Goal: Task Accomplishment & Management: Manage account settings

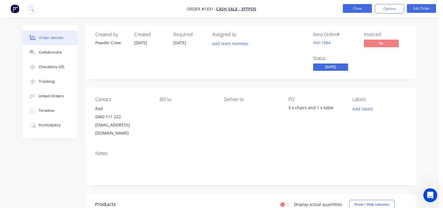
click at [360, 8] on button "Close" at bounding box center [357, 8] width 29 height 9
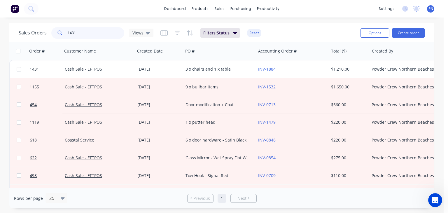
drag, startPoint x: 86, startPoint y: 34, endPoint x: 24, endPoint y: 34, distance: 62.4
click at [24, 34] on div "Sales Orders 1431 Views" at bounding box center [86, 33] width 135 height 12
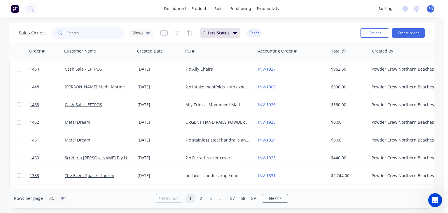
click at [82, 33] on input "text" at bounding box center [96, 33] width 57 height 12
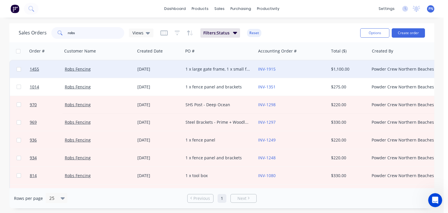
type input "robs"
click at [292, 69] on div "INV-1915" at bounding box center [290, 69] width 65 height 6
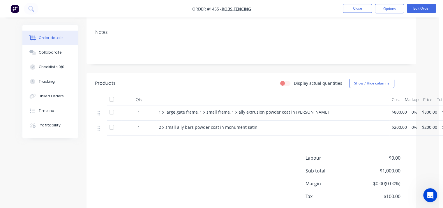
scroll to position [117, 0]
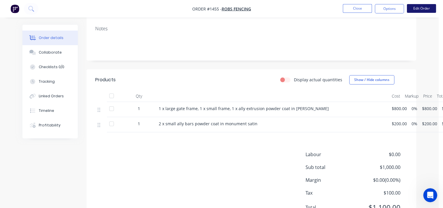
click at [423, 8] on button "Edit Order" at bounding box center [421, 8] width 29 height 9
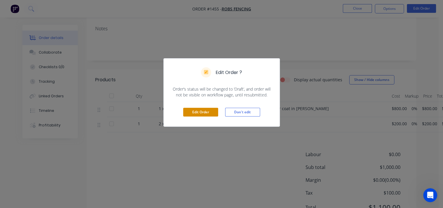
click at [214, 112] on button "Edit Order" at bounding box center [200, 112] width 35 height 9
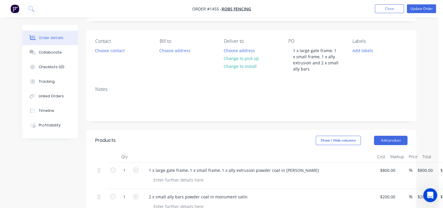
scroll to position [87, 0]
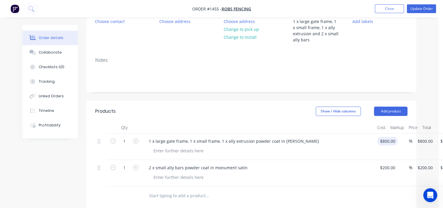
click at [381, 145] on div "$800.00 $800.00" at bounding box center [386, 147] width 23 height 27
click at [384, 143] on input "800" at bounding box center [385, 141] width 10 height 8
type input "$600.00"
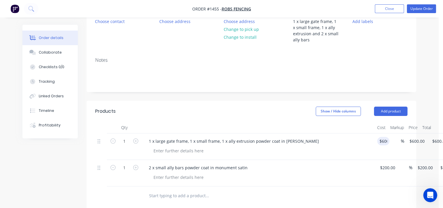
click at [350, 154] on div at bounding box center [261, 151] width 224 height 8
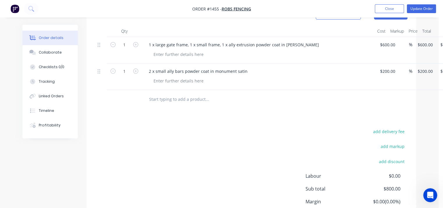
scroll to position [175, 0]
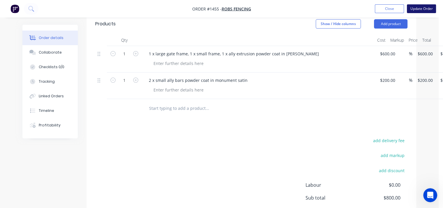
click at [425, 9] on button "Update Order" at bounding box center [421, 8] width 29 height 9
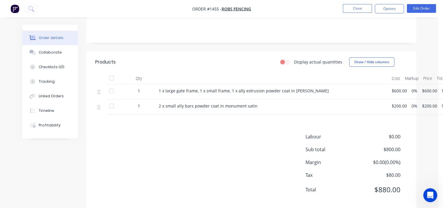
scroll to position [144, 0]
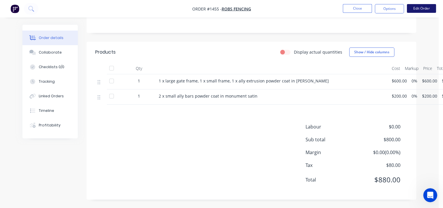
click at [419, 5] on button "Edit Order" at bounding box center [421, 8] width 29 height 9
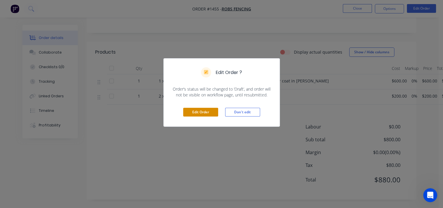
click at [214, 112] on button "Edit Order" at bounding box center [200, 112] width 35 height 9
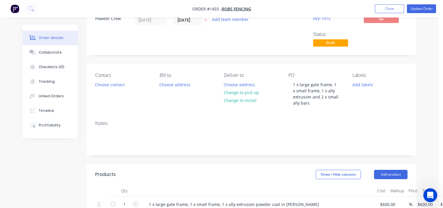
scroll to position [58, 0]
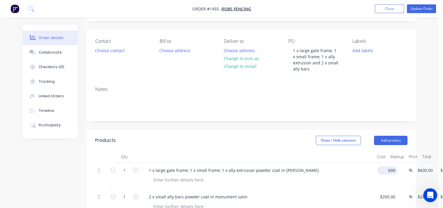
click at [383, 171] on input "600" at bounding box center [389, 170] width 18 height 8
type input "$500.00"
click at [373, 173] on div "1 x large gate frame, 1 x small frame, 1 x ally extrusion powder coat in [PERSO…" at bounding box center [258, 176] width 233 height 27
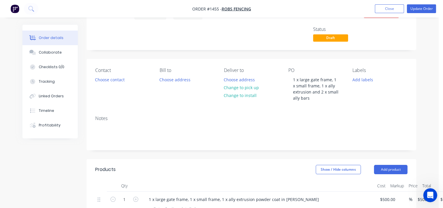
scroll to position [0, 0]
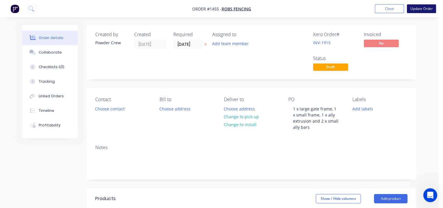
click at [428, 11] on button "Update Order" at bounding box center [421, 8] width 29 height 9
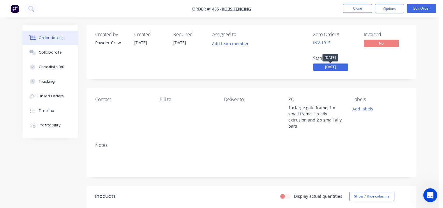
click at [335, 65] on span "[DATE]" at bounding box center [330, 67] width 35 height 7
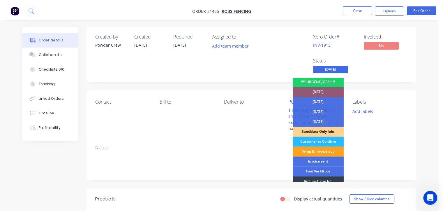
scroll to position [29, 0]
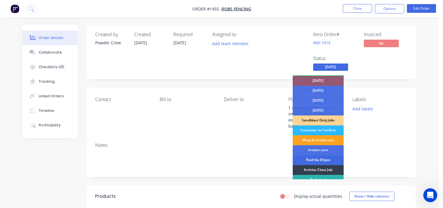
click at [325, 160] on div "Paid Via Eftpos" at bounding box center [318, 160] width 51 height 10
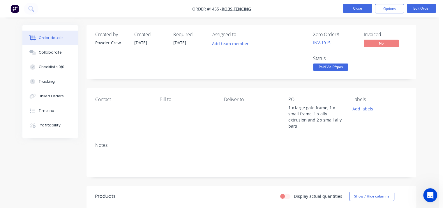
click at [361, 6] on button "Close" at bounding box center [357, 8] width 29 height 9
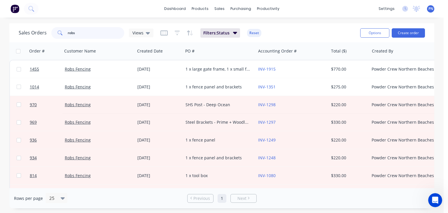
drag, startPoint x: 77, startPoint y: 32, endPoint x: 9, endPoint y: 48, distance: 69.5
click at [12, 47] on div "Sales Orders robs Views Filters: Status Reset Options Create order Order # Cust…" at bounding box center [221, 115] width 425 height 185
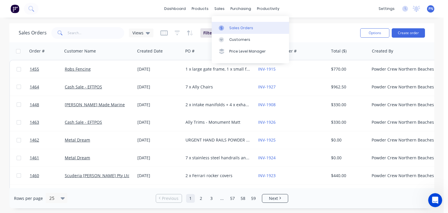
click at [234, 28] on div "Sales Orders" at bounding box center [241, 27] width 24 height 5
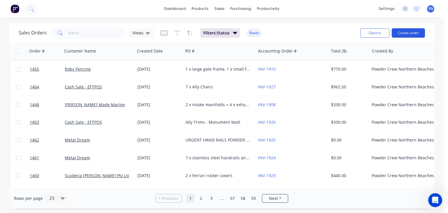
click at [404, 32] on button "Create order" at bounding box center [408, 32] width 33 height 9
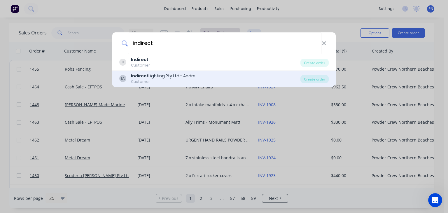
type input "indirect"
click at [204, 76] on div "IA Indirect Lighting Pty Ltd - Andre Customer" at bounding box center [209, 78] width 181 height 11
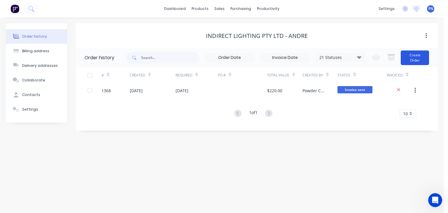
click at [414, 58] on button "Create Order" at bounding box center [415, 57] width 28 height 15
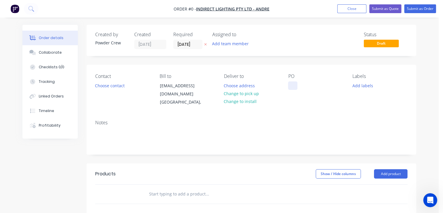
click at [294, 85] on div at bounding box center [292, 85] width 9 height 8
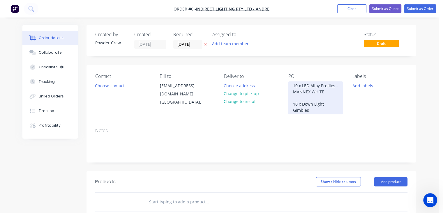
drag, startPoint x: 311, startPoint y: 111, endPoint x: 283, endPoint y: 85, distance: 38.6
click at [283, 85] on div "Contact Choose contact [PERSON_NAME] to [EMAIL_ADDRESS][DOMAIN_NAME] [GEOGRAPHI…" at bounding box center [252, 94] width 330 height 58
click at [331, 100] on div "10 x LED Alloy Profiles - MANNEX WHITE 10 x Down Light Gimbles" at bounding box center [315, 97] width 55 height 33
click at [336, 85] on div "10 x LED Alloy Profiles - MANNEX WHITE 10 x Down Light Gimbles" at bounding box center [315, 97] width 55 height 33
drag, startPoint x: 328, startPoint y: 91, endPoint x: 287, endPoint y: 81, distance: 41.4
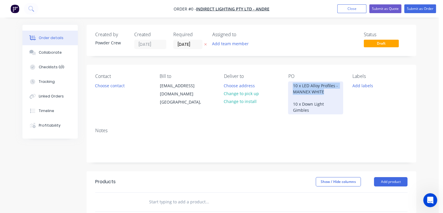
click at [287, 81] on div "Contact Choose contact [PERSON_NAME] to [EMAIL_ADDRESS][DOMAIN_NAME] [GEOGRAPHI…" at bounding box center [252, 94] width 330 height 58
copy div "10 x LED Alloy Profiles - MANNEX WHITE"
drag, startPoint x: 311, startPoint y: 111, endPoint x: 286, endPoint y: 101, distance: 27.5
click at [286, 101] on div "Contact Choose contact [PERSON_NAME] to [EMAIL_ADDRESS][DOMAIN_NAME] [GEOGRAPHI…" at bounding box center [252, 94] width 330 height 58
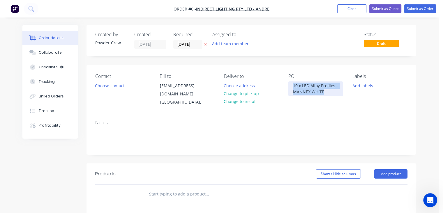
drag, startPoint x: 326, startPoint y: 91, endPoint x: 283, endPoint y: 83, distance: 44.0
click at [283, 83] on div "Contact Choose contact [PERSON_NAME] to [EMAIL_ADDRESS][DOMAIN_NAME] [GEOGRAPHI…" at bounding box center [252, 90] width 330 height 50
copy div "10 x LED Alloy Profiles - MANNEX WHITE"
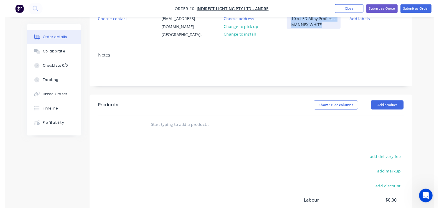
scroll to position [87, 0]
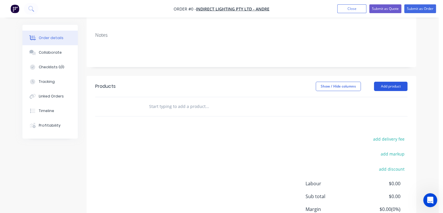
click at [395, 78] on div "Order details Collaborate Checklists 0/0 Tracking Linked Orders Timeline Profit…" at bounding box center [220, 101] width 406 height 328
click at [395, 82] on button "Add product" at bounding box center [391, 86] width 34 height 9
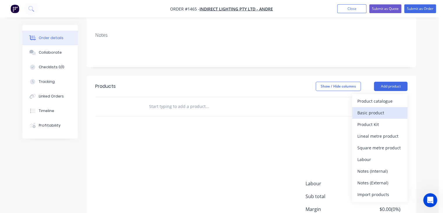
click at [366, 108] on div "Basic product" at bounding box center [380, 112] width 45 height 8
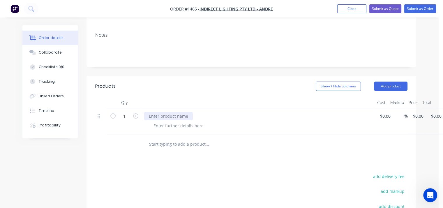
click at [159, 112] on div at bounding box center [168, 116] width 49 height 8
paste div
click at [190, 112] on div "10 x LED Alloy Profiles - MANNEX WHITE" at bounding box center [187, 116] width 87 height 8
click at [230, 112] on div "10 x LED Alloy Profiles 10mm x 3000mm - MANNEX WHITE" at bounding box center [204, 116] width 121 height 8
click at [385, 112] on input at bounding box center [386, 116] width 13 height 8
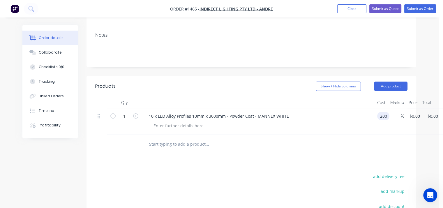
type input "$200.00"
click at [339, 139] on div at bounding box center [246, 145] width 205 height 12
click at [419, 9] on button "Submit as Order" at bounding box center [421, 8] width 32 height 9
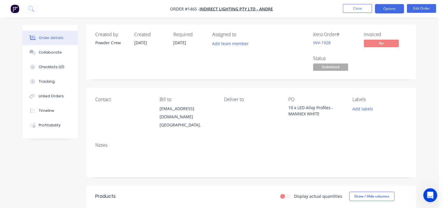
click at [389, 8] on button "Options" at bounding box center [389, 8] width 29 height 9
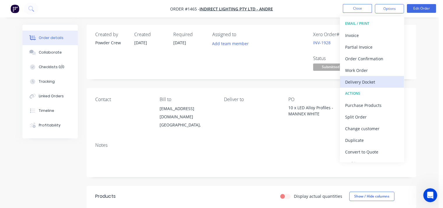
click at [362, 80] on div "Delivery Docket" at bounding box center [373, 82] width 54 height 8
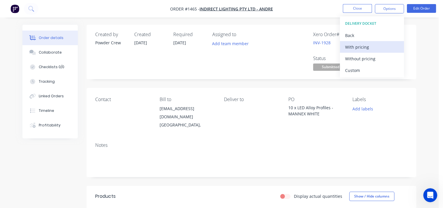
click at [360, 48] on div "With pricing" at bounding box center [373, 47] width 54 height 8
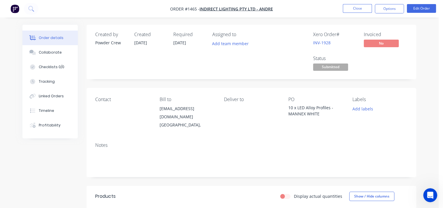
click at [313, 13] on nav "Order #1465 - Indirect Lighting Pty Ltd - Andre Close Options Edit Order" at bounding box center [221, 8] width 443 height 17
click at [380, 7] on button "Options" at bounding box center [389, 8] width 29 height 9
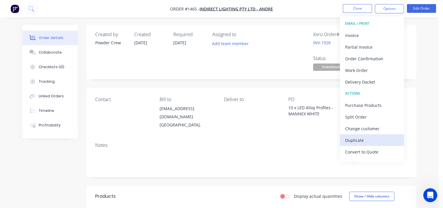
click at [357, 142] on div "Duplicate" at bounding box center [373, 140] width 54 height 8
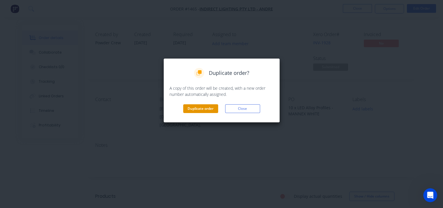
click at [201, 110] on button "Duplicate order" at bounding box center [200, 108] width 35 height 9
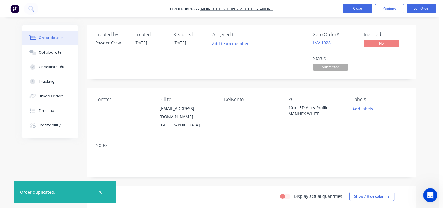
click at [366, 8] on button "Close" at bounding box center [357, 8] width 29 height 9
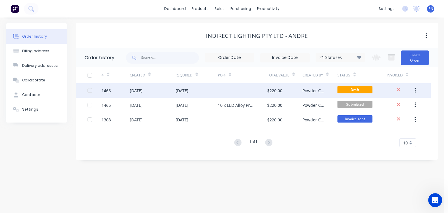
click at [278, 90] on div "$220.00" at bounding box center [274, 90] width 15 height 6
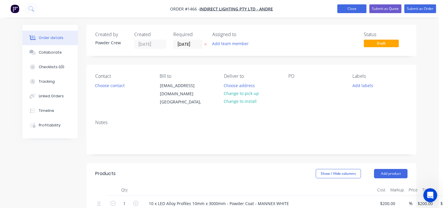
click at [349, 7] on button "Close" at bounding box center [352, 8] width 29 height 9
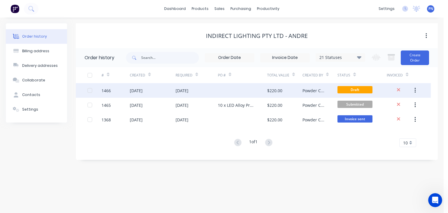
click at [238, 92] on div at bounding box center [242, 90] width 49 height 15
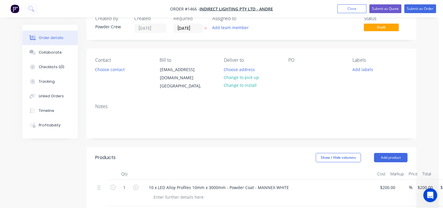
scroll to position [29, 0]
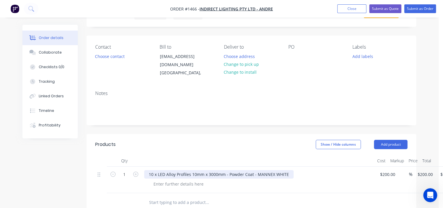
click at [176, 170] on div "10 x LED Alloy Profiles 10mm x 3000mm - Powder Coat - MANNEX WHITE" at bounding box center [219, 174] width 150 height 8
drag, startPoint x: 190, startPoint y: 168, endPoint x: 166, endPoint y: 169, distance: 24.5
click at [166, 170] on div "10 x LED Alloy Profiles 10mm x 3000mm - Powder Coat - MANNEX WHITE" at bounding box center [219, 174] width 150 height 8
drag, startPoint x: 238, startPoint y: 168, endPoint x: 204, endPoint y: 173, distance: 34.0
click at [204, 173] on div "10 x LED Down Light Gimble 10mm x 3000mm - Powder Coat - MANNEX WHITE" at bounding box center [258, 180] width 233 height 27
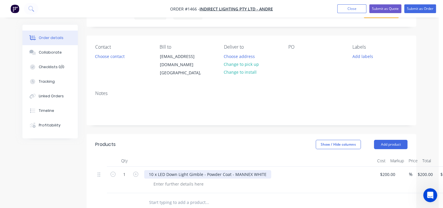
click at [266, 170] on div "10 x LED Down Light Gimble - Powder Coat - MANNEX WHITE" at bounding box center [207, 174] width 127 height 8
drag, startPoint x: 263, startPoint y: 168, endPoint x: 139, endPoint y: 169, distance: 123.9
click at [139, 169] on div "1 10 x LED Down Light Gimble - Powder Coat - N35 Light Grey $200.00 $200.00 % $…" at bounding box center [251, 180] width 313 height 27
copy div "10 x LED Down Light Gimble - Powder Coat - N35 Light Grey"
click at [294, 57] on div at bounding box center [292, 56] width 9 height 8
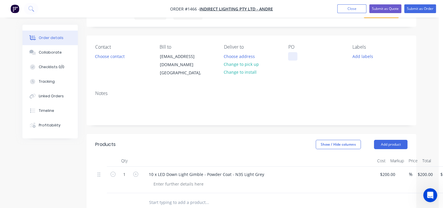
paste div
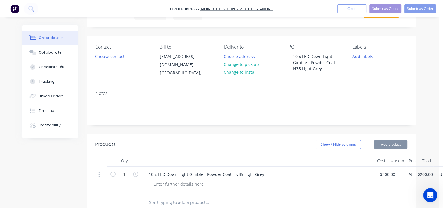
click at [306, 86] on div "Notes" at bounding box center [252, 105] width 330 height 39
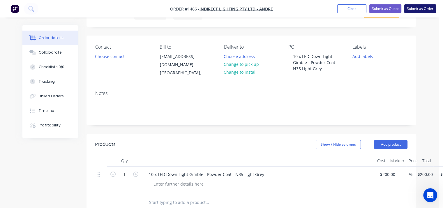
click at [415, 9] on button "Submit as Order" at bounding box center [421, 8] width 32 height 9
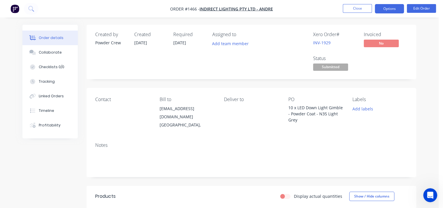
click at [397, 8] on button "Options" at bounding box center [389, 8] width 29 height 9
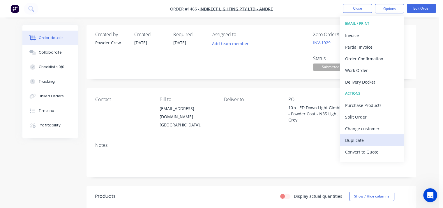
click at [360, 140] on div "Duplicate" at bounding box center [373, 140] width 54 height 8
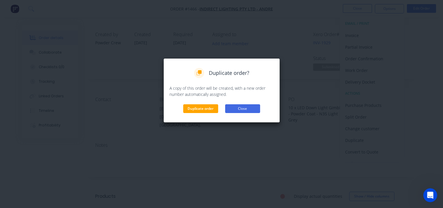
click at [243, 110] on button "Close" at bounding box center [242, 108] width 35 height 9
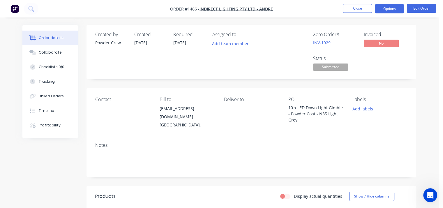
click at [386, 5] on button "Options" at bounding box center [389, 8] width 29 height 9
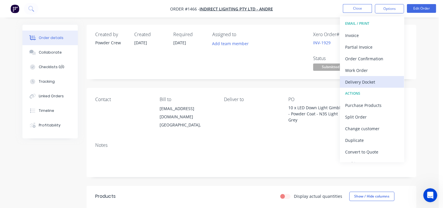
click at [363, 83] on div "Delivery Docket" at bounding box center [373, 82] width 54 height 8
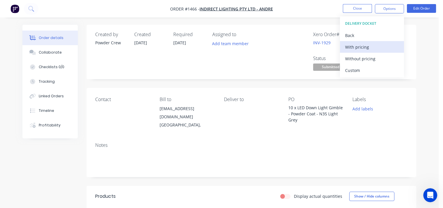
click at [360, 48] on div "With pricing" at bounding box center [373, 47] width 54 height 8
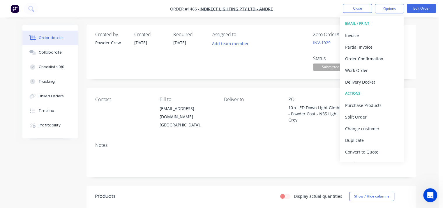
drag, startPoint x: 313, startPoint y: 6, endPoint x: 340, endPoint y: 12, distance: 27.7
click at [313, 6] on nav "Order #1466 - Indirect Lighting Pty Ltd - Andre Close Options EMAIL / PRINT Inv…" at bounding box center [221, 8] width 443 height 17
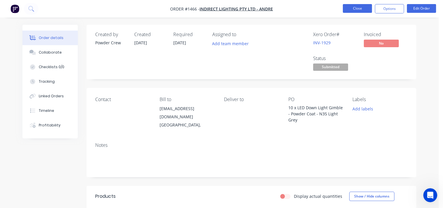
click at [353, 9] on button "Close" at bounding box center [357, 8] width 29 height 9
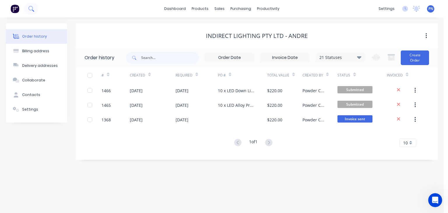
click at [34, 10] on button at bounding box center [31, 9] width 15 height 12
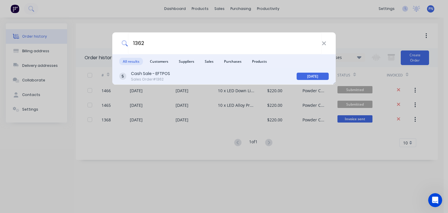
type input "1362"
click at [168, 79] on div "Sales Order #1362" at bounding box center [150, 79] width 39 height 5
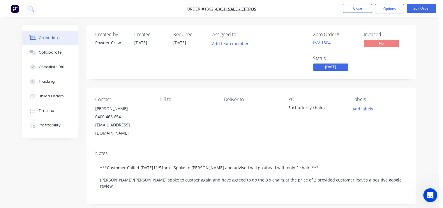
click at [341, 68] on span "[DATE]" at bounding box center [330, 67] width 35 height 7
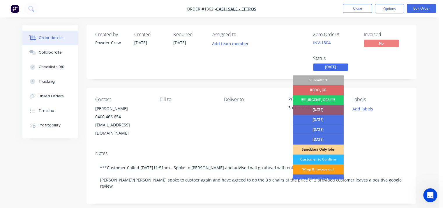
click at [328, 171] on div "Wrap & Invoice out" at bounding box center [318, 169] width 51 height 10
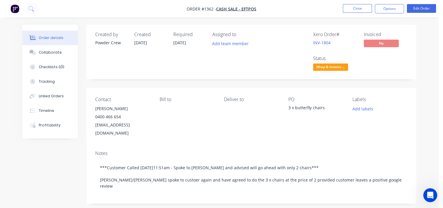
click at [390, 79] on div "Created by Powder Crew Created [DATE] Required [DATE] Assigned to Add team memb…" at bounding box center [252, 52] width 330 height 55
click at [355, 8] on button "Close" at bounding box center [357, 8] width 29 height 9
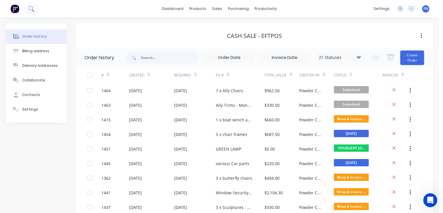
click at [35, 8] on button at bounding box center [31, 9] width 15 height 12
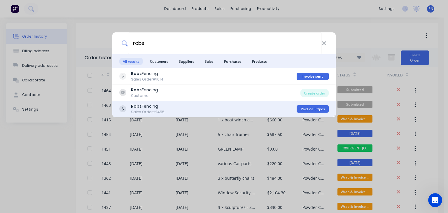
type input "robs"
click at [171, 102] on div "Robs Fencing Sales Order #1455 Paid Via Eftpos" at bounding box center [223, 109] width 223 height 16
click at [171, 108] on div "Robs Fencing Sales Order #1455" at bounding box center [207, 108] width 177 height 11
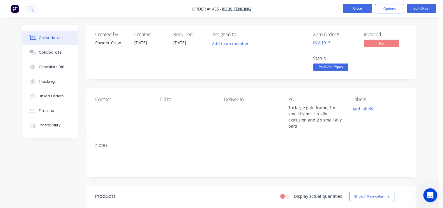
click at [360, 10] on button "Close" at bounding box center [357, 8] width 29 height 9
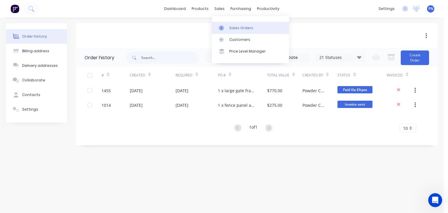
click at [234, 26] on div "Sales Orders" at bounding box center [241, 27] width 24 height 5
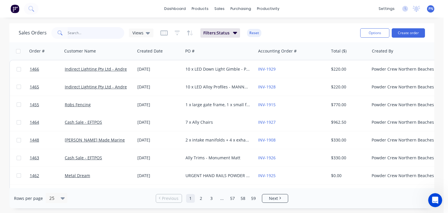
click at [85, 33] on input "text" at bounding box center [96, 33] width 57 height 12
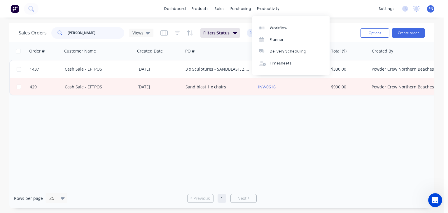
type input "[PERSON_NAME]"
click at [319, 9] on div "dashboard products sales purchasing productivity dashboard products Product Cat…" at bounding box center [221, 8] width 443 height 17
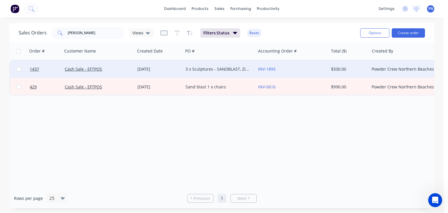
click at [248, 69] on div "3 x Sculptures - SANDBLAST, ZINC PRIME + BISTRO ORANGE OR RAL2009" at bounding box center [217, 69] width 65 height 6
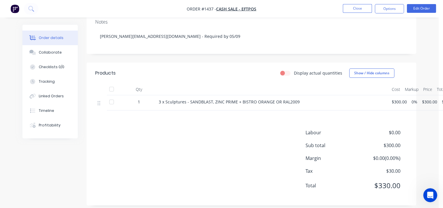
scroll to position [36, 0]
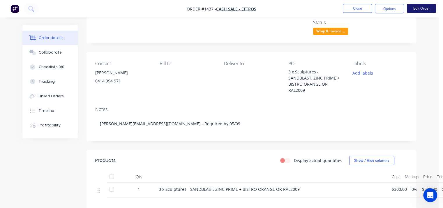
click at [420, 11] on button "Edit Order" at bounding box center [421, 8] width 29 height 9
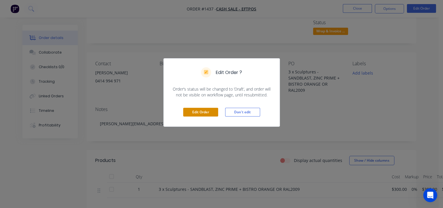
click at [192, 113] on button "Edit Order" at bounding box center [200, 112] width 35 height 9
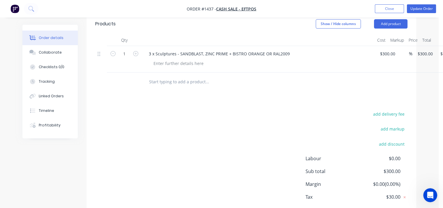
scroll to position [146, 0]
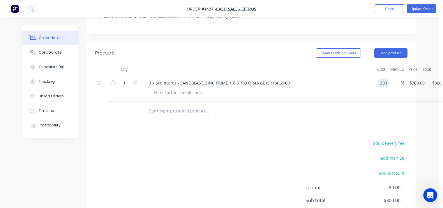
click at [391, 83] on div "1 3 x Sculptures - SANDBLAST, ZINC PRIME + BISTRO ORANGE OR RAL2009 300 300 % $…" at bounding box center [251, 88] width 313 height 27
type input "$200.00"
click at [338, 127] on div "Products Show / Hide columns Add product Qty Cost Markup Price Total 1 3 x Scul…" at bounding box center [252, 152] width 330 height 218
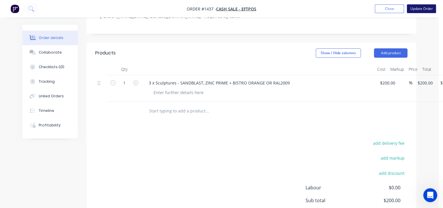
click at [422, 9] on button "Update Order" at bounding box center [421, 8] width 29 height 9
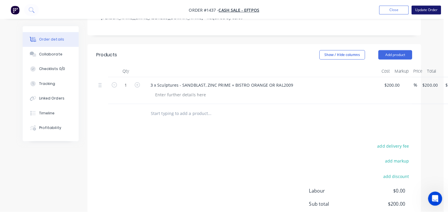
scroll to position [0, 0]
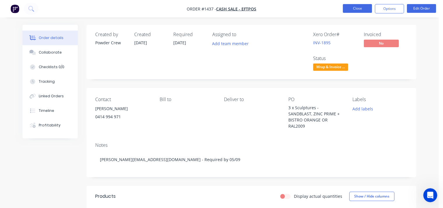
click at [358, 10] on button "Close" at bounding box center [357, 8] width 29 height 9
